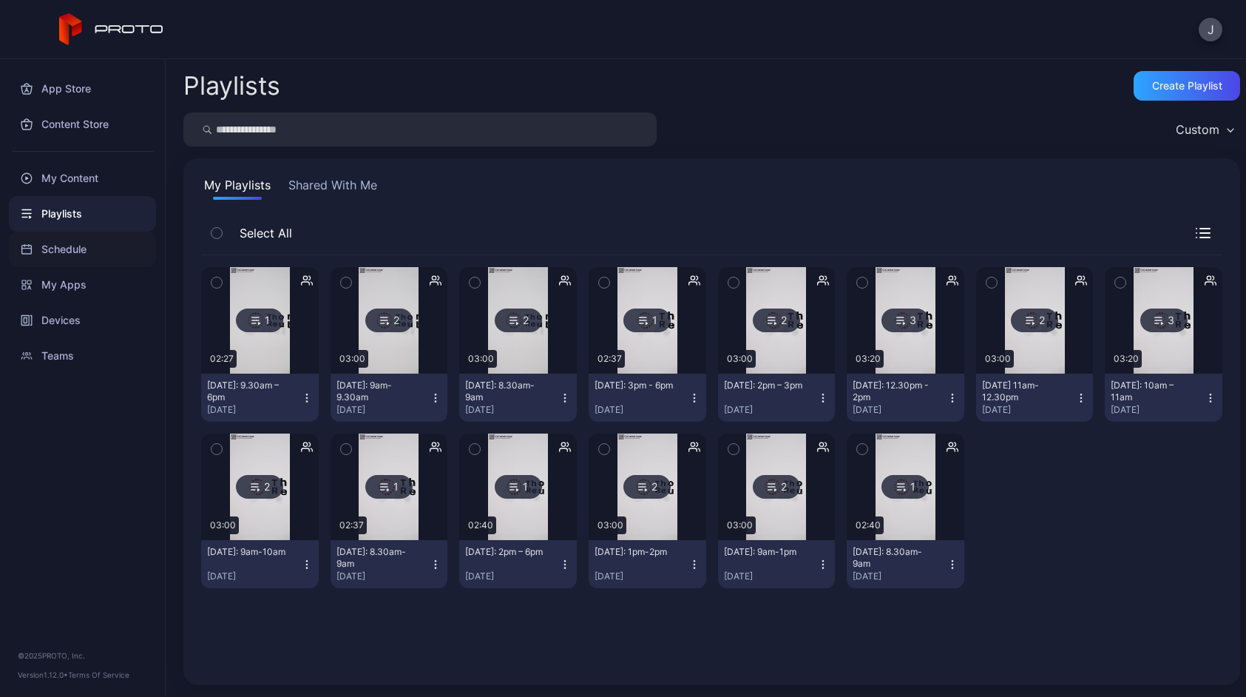
click at [90, 249] on div "Schedule" at bounding box center [82, 250] width 147 height 36
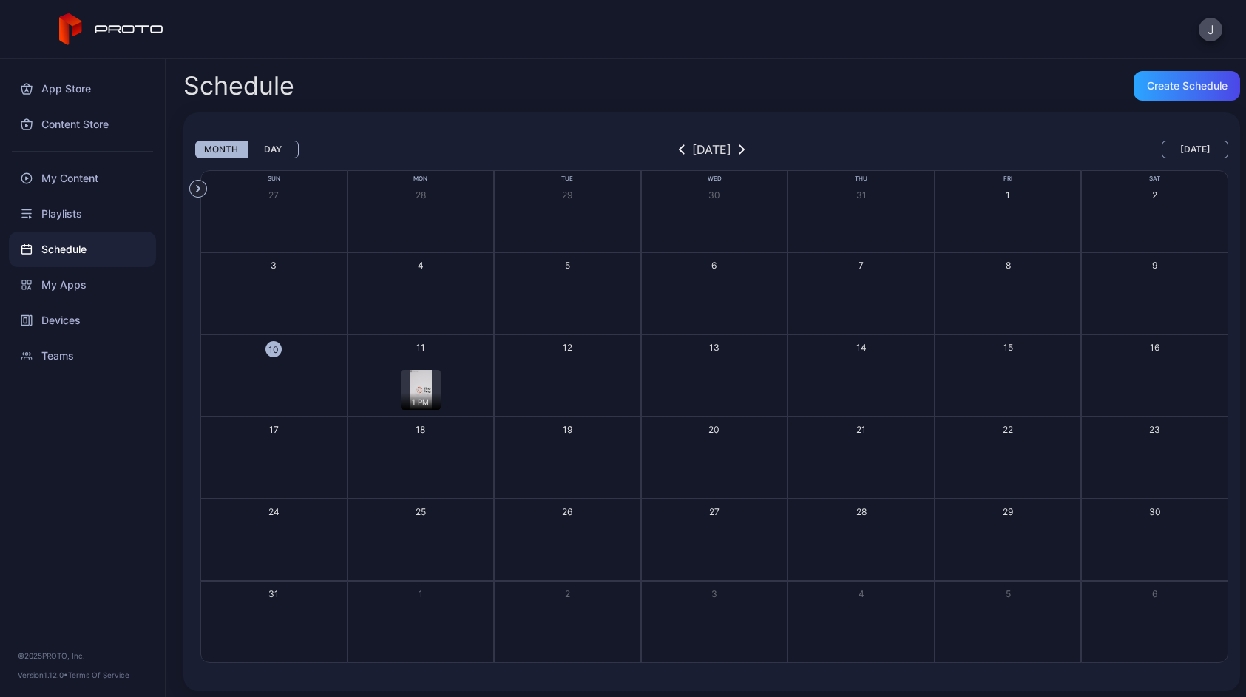
click at [466, 361] on button "11 1 PM 1 PM" at bounding box center [421, 375] width 147 height 82
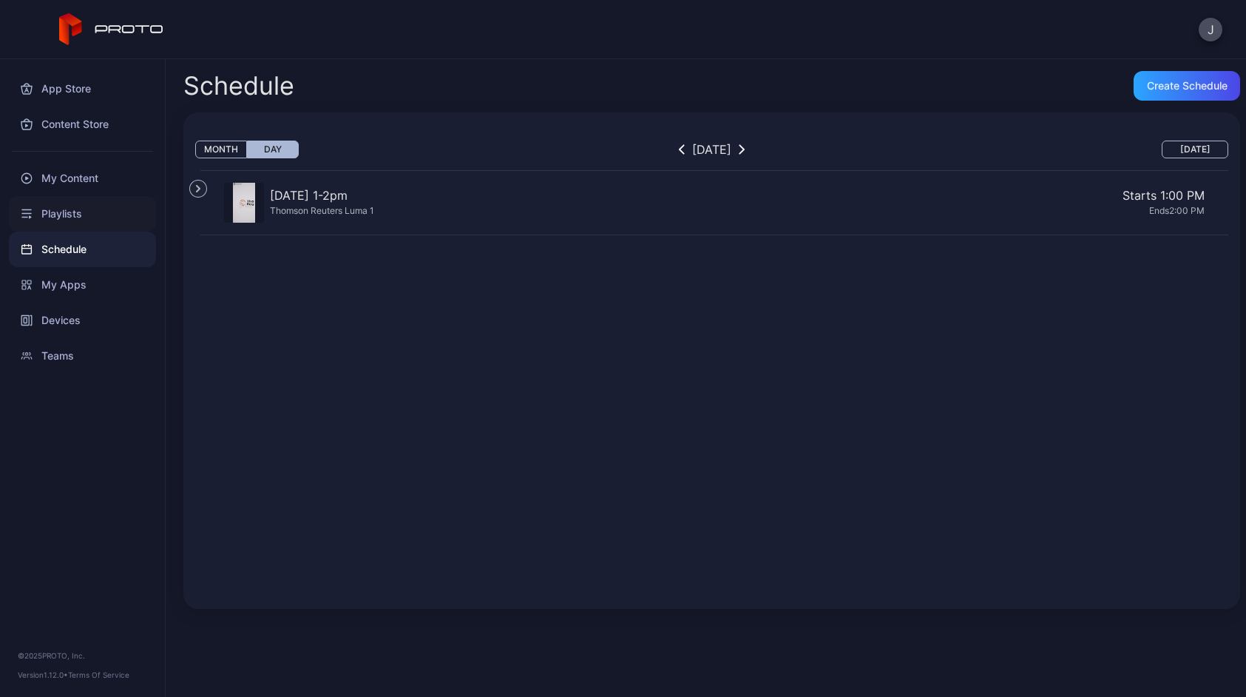
click at [56, 215] on div "Playlists" at bounding box center [82, 214] width 147 height 36
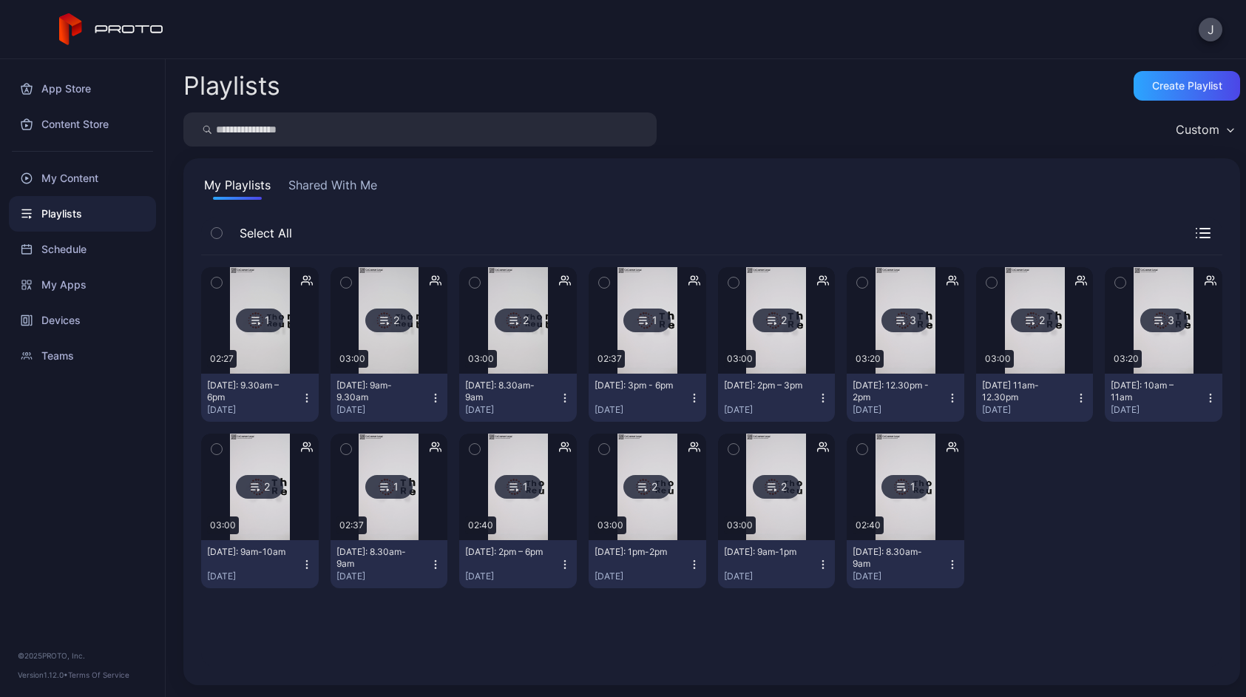
click at [212, 449] on icon "button" at bounding box center [217, 449] width 10 height 16
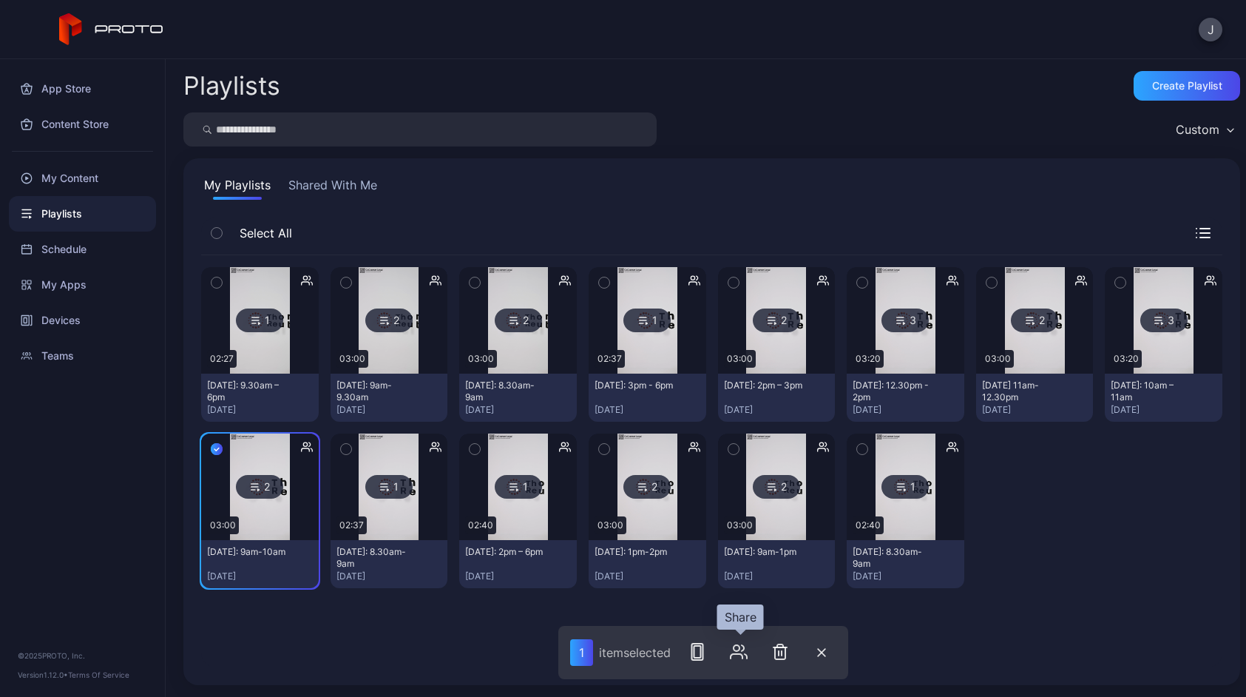
click at [745, 655] on icon "button" at bounding box center [739, 652] width 18 height 18
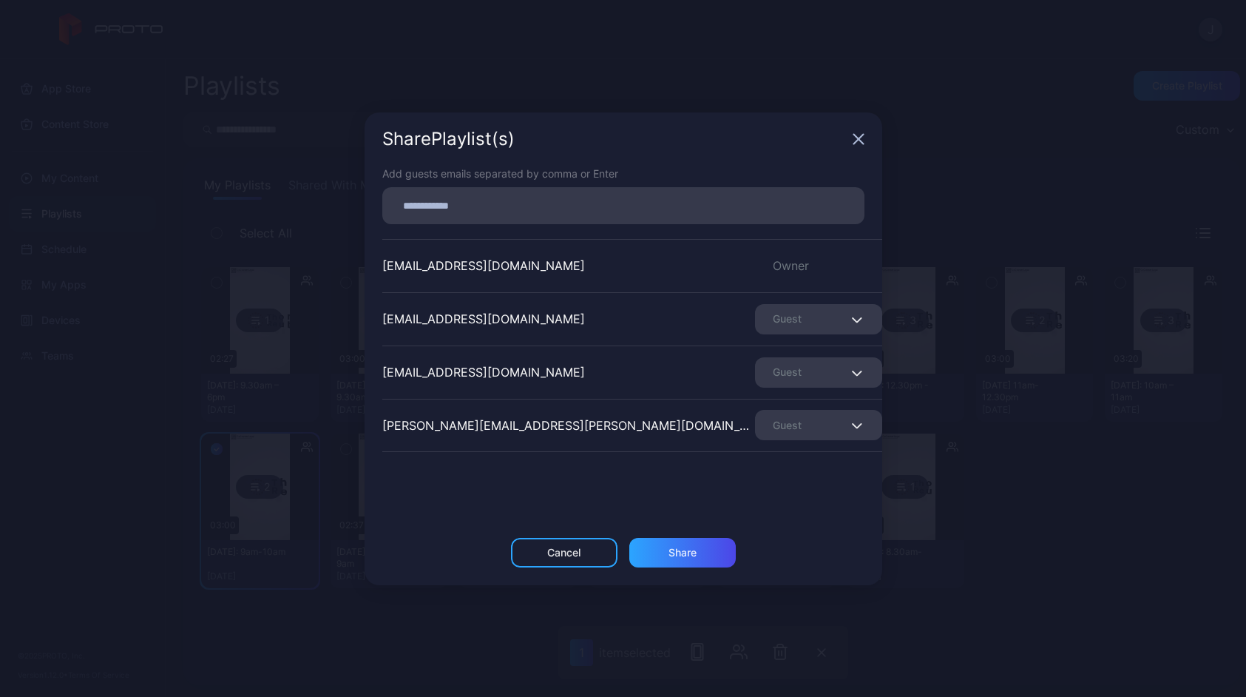
click at [525, 365] on div "[EMAIL_ADDRESS][DOMAIN_NAME] Guest" at bounding box center [632, 371] width 500 height 53
drag, startPoint x: 515, startPoint y: 369, endPoint x: 365, endPoint y: 379, distance: 150.5
click at [365, 379] on div "Add guests emails separated by comma or Enter [EMAIL_ADDRESS][DOMAIN_NAME] Owne…" at bounding box center [624, 352] width 518 height 372
copy div "[EMAIL_ADDRESS][DOMAIN_NAME]"
click at [410, 203] on input at bounding box center [623, 205] width 464 height 19
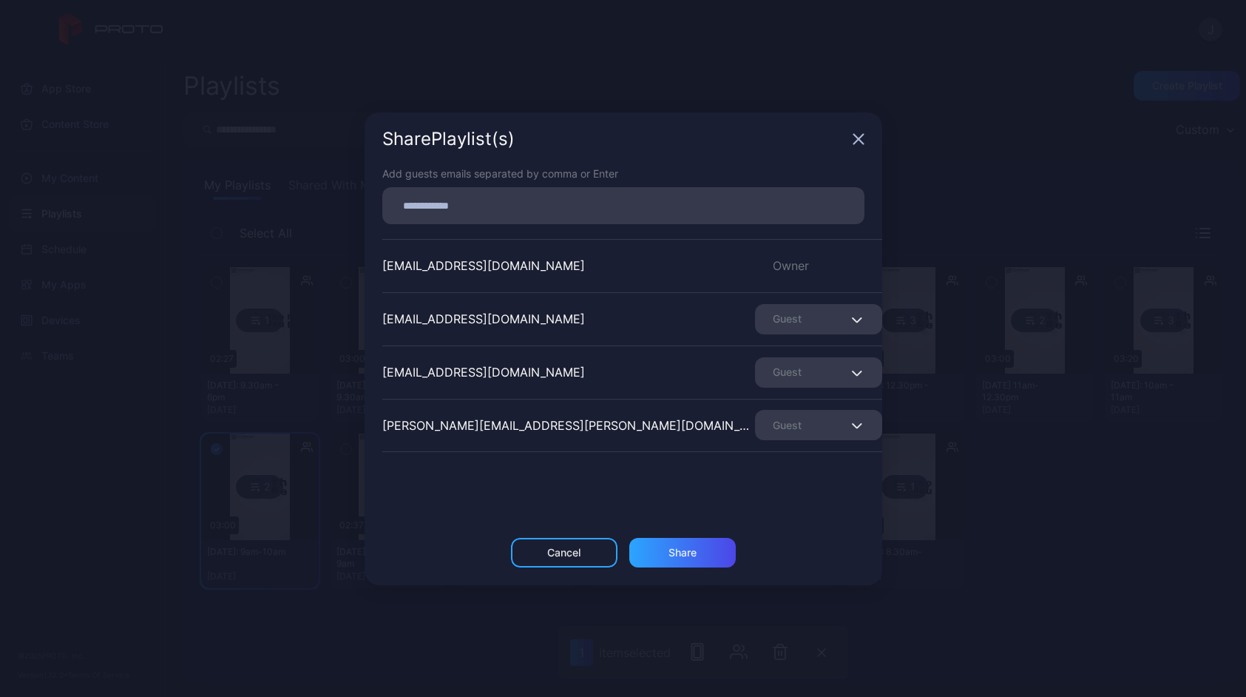
paste input
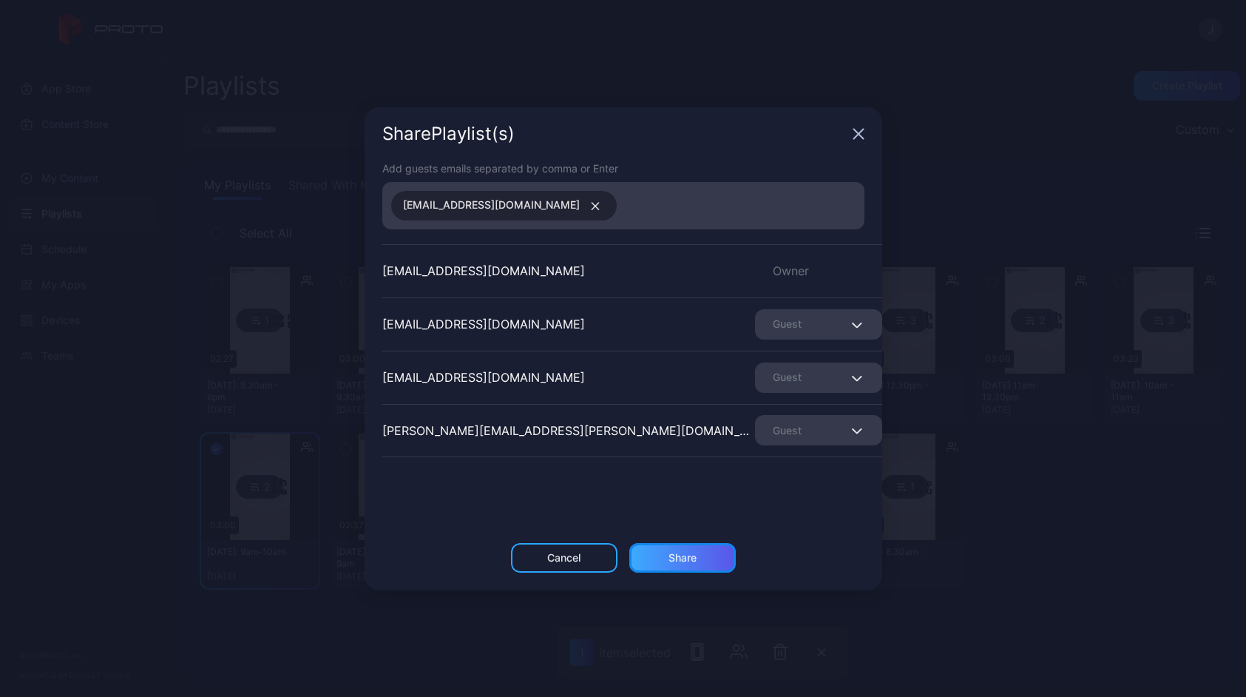
click at [655, 557] on div "Share" at bounding box center [682, 558] width 107 height 30
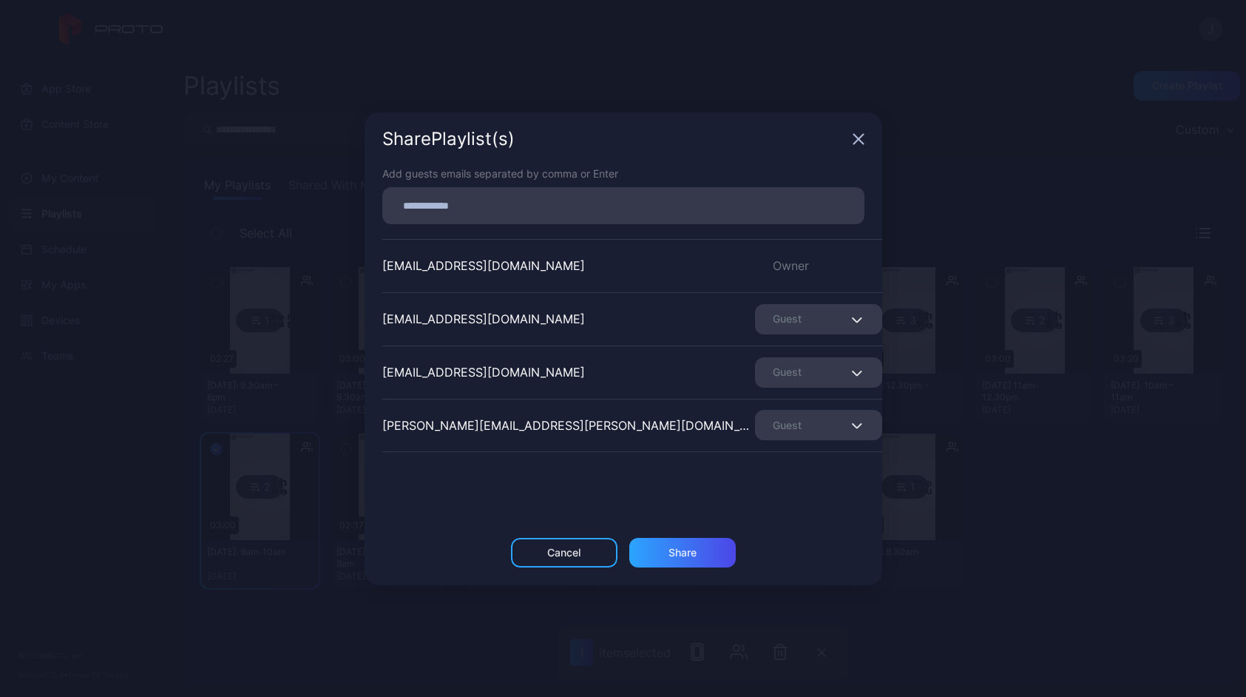
click at [859, 138] on icon "button" at bounding box center [859, 139] width 10 height 10
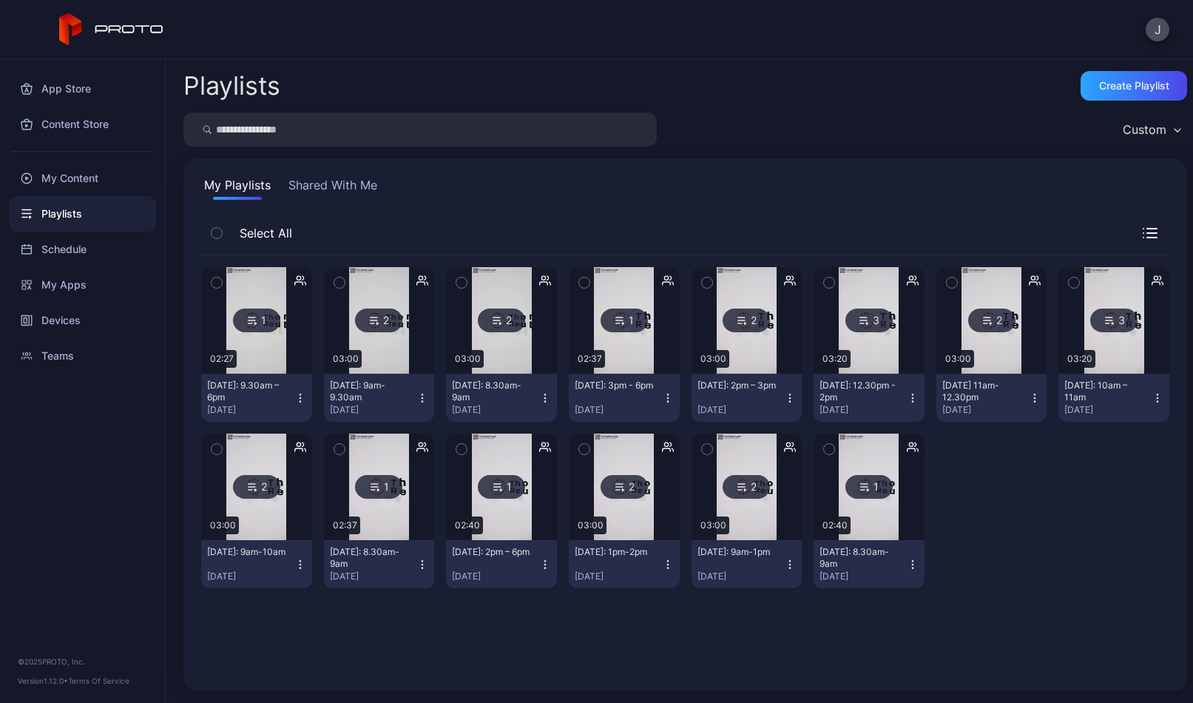
click at [909, 138] on div "Custom" at bounding box center [685, 129] width 1004 height 34
